Goal: Task Accomplishment & Management: Manage account settings

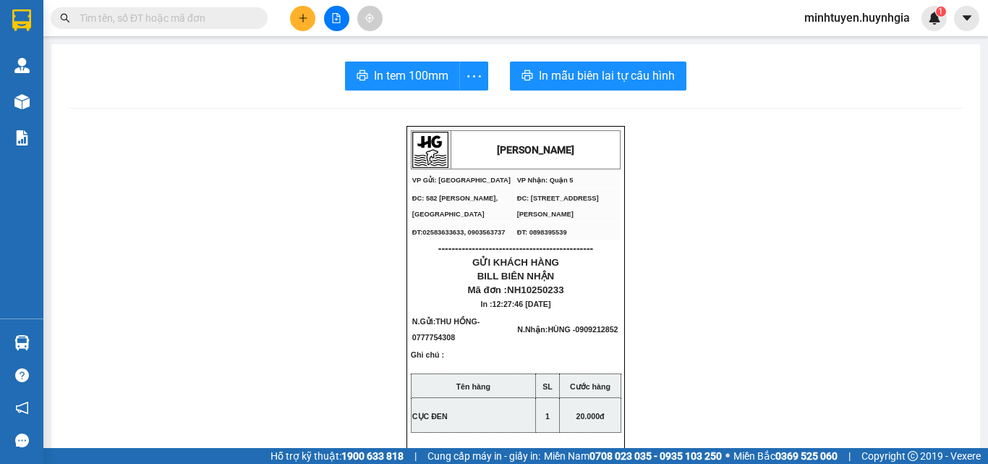
click at [891, 17] on span "minhtuyen.huynhgia" at bounding box center [857, 18] width 129 height 18
click at [867, 49] on span "Đăng xuất" at bounding box center [863, 45] width 99 height 16
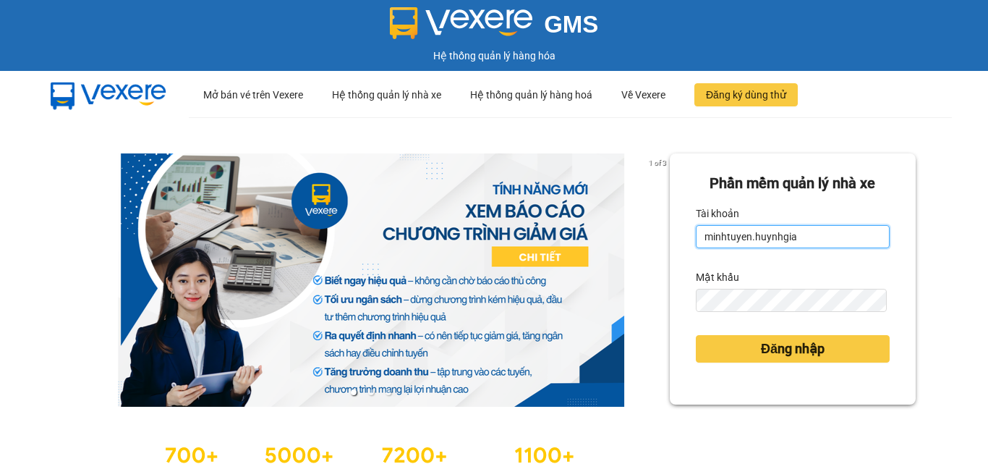
drag, startPoint x: 813, startPoint y: 239, endPoint x: 810, endPoint y: 248, distance: 9.2
click at [812, 240] on input "minhtuyen.huynhgia" at bounding box center [793, 236] width 194 height 23
type input "chi.huynhgia"
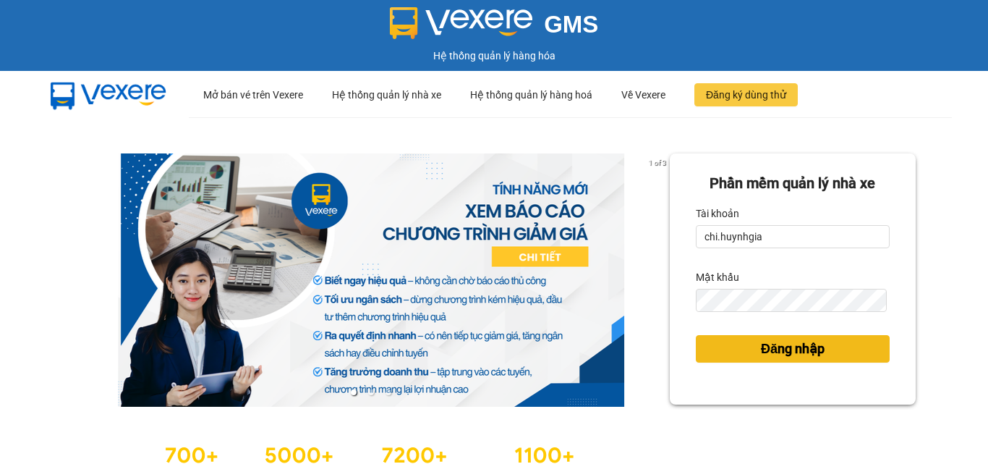
click at [802, 336] on button "Đăng nhập" at bounding box center [793, 348] width 194 height 27
